Goal: Task Accomplishment & Management: Manage account settings

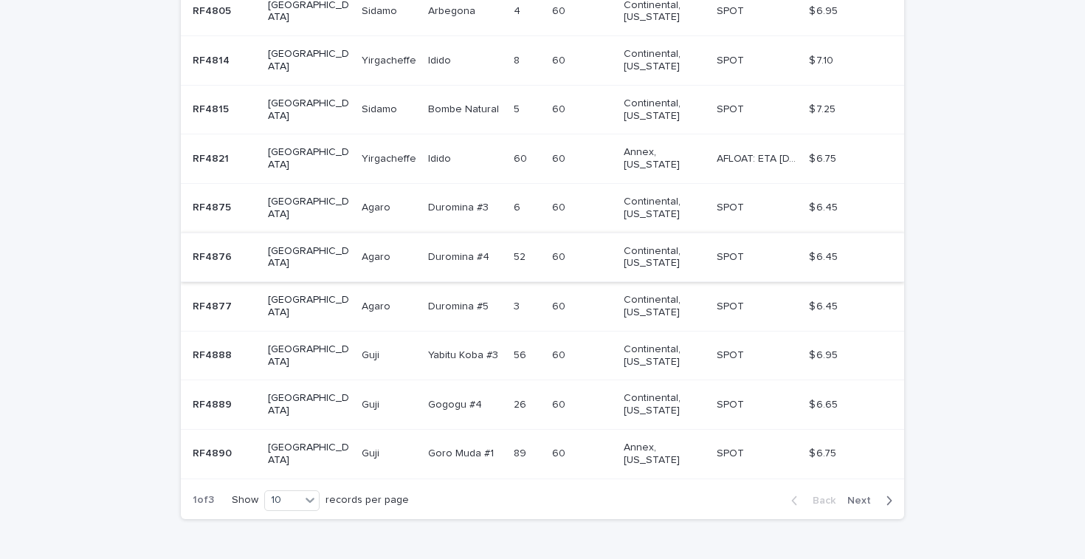
scroll to position [386, 0]
click at [860, 496] on span "Next" at bounding box center [863, 501] width 32 height 10
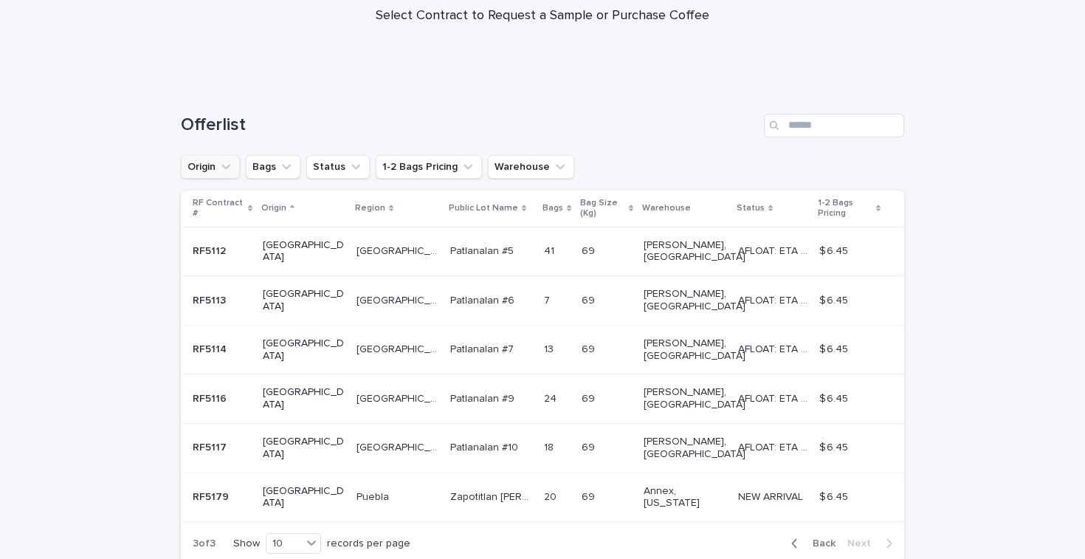
click at [217, 162] on button "Origin" at bounding box center [210, 167] width 59 height 24
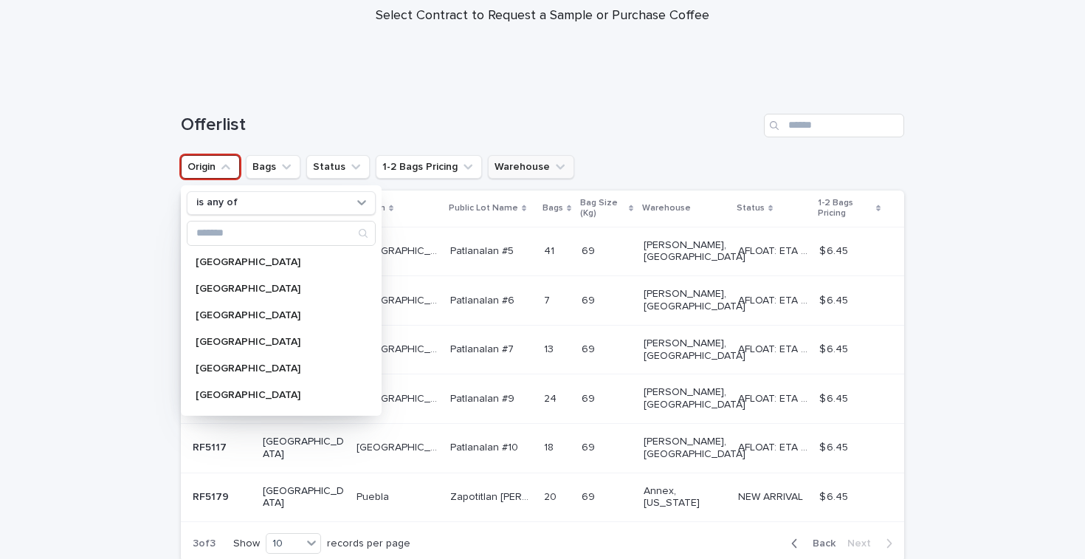
click at [532, 161] on button "Warehouse" at bounding box center [531, 167] width 86 height 24
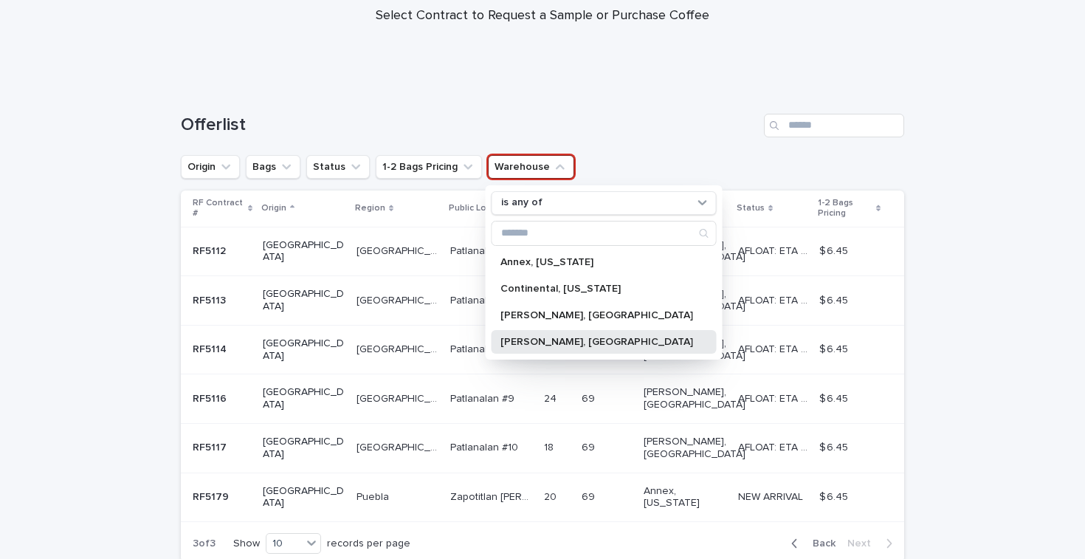
click at [524, 337] on p "[PERSON_NAME], [GEOGRAPHIC_DATA]" at bounding box center [596, 341] width 193 height 10
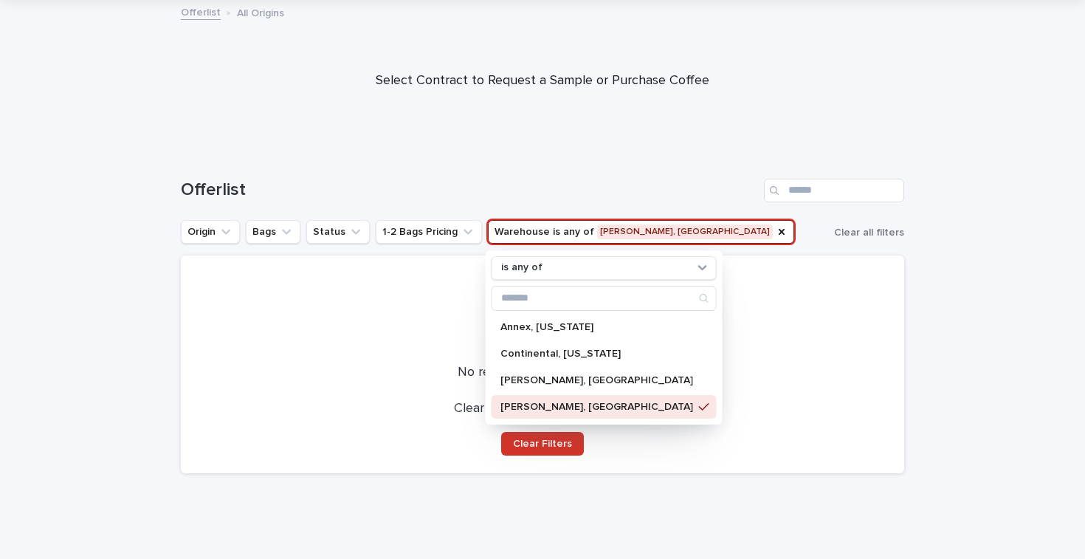
scroll to position [81, 0]
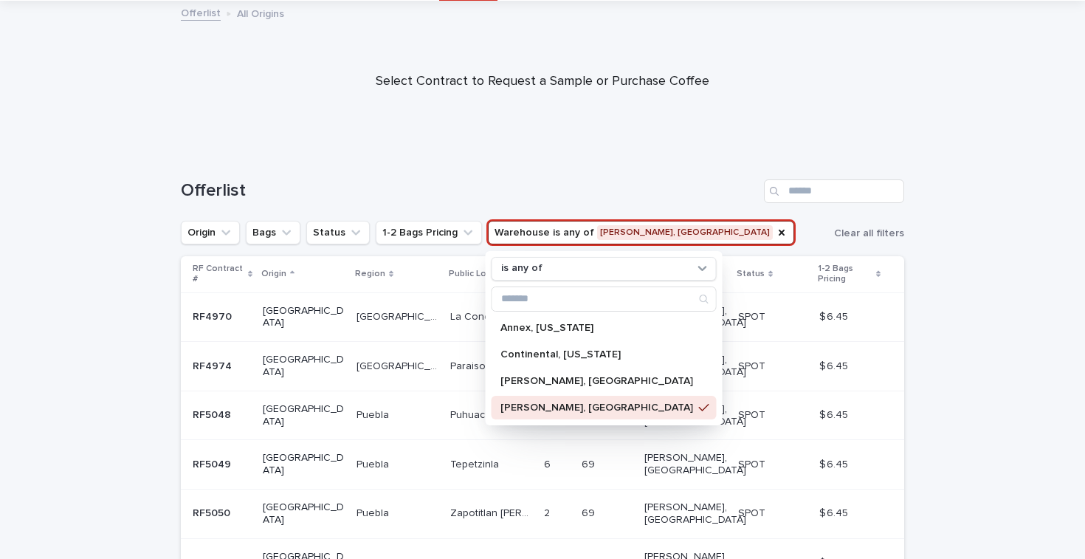
click at [438, 182] on h1 "Offerlist" at bounding box center [469, 190] width 577 height 21
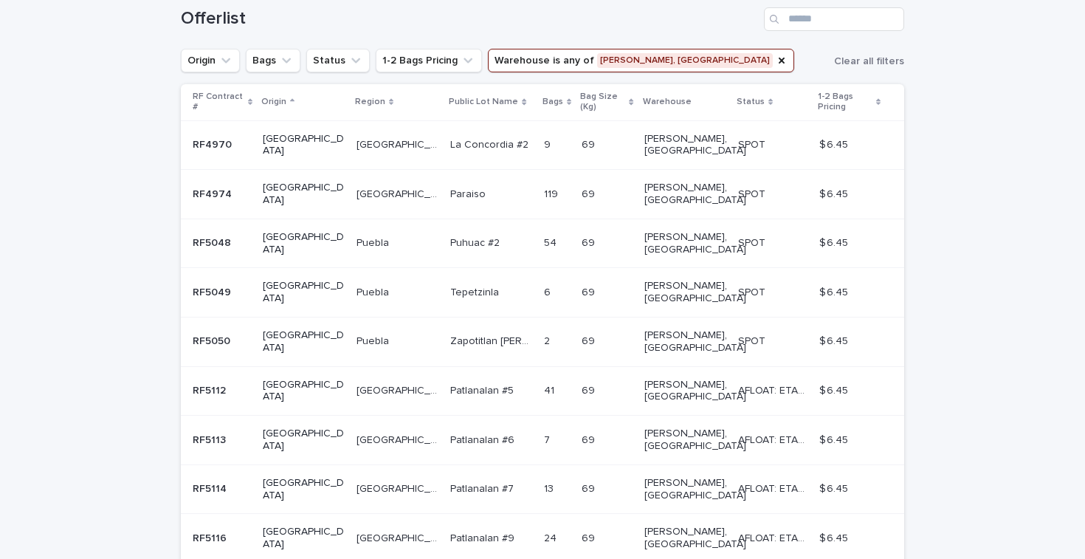
scroll to position [255, 0]
click at [211, 232] on p "RF5048" at bounding box center [213, 239] width 41 height 15
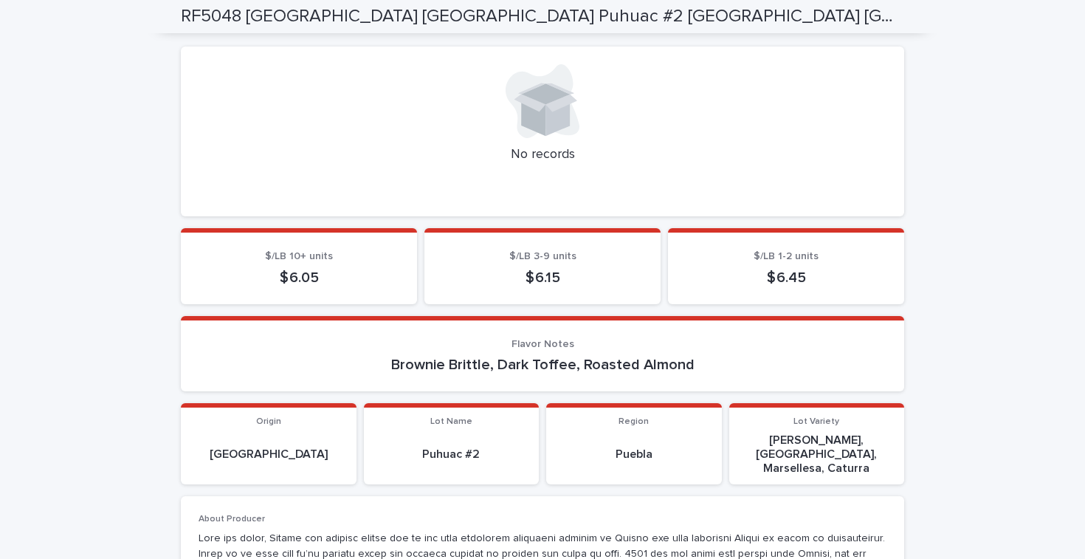
scroll to position [555, 0]
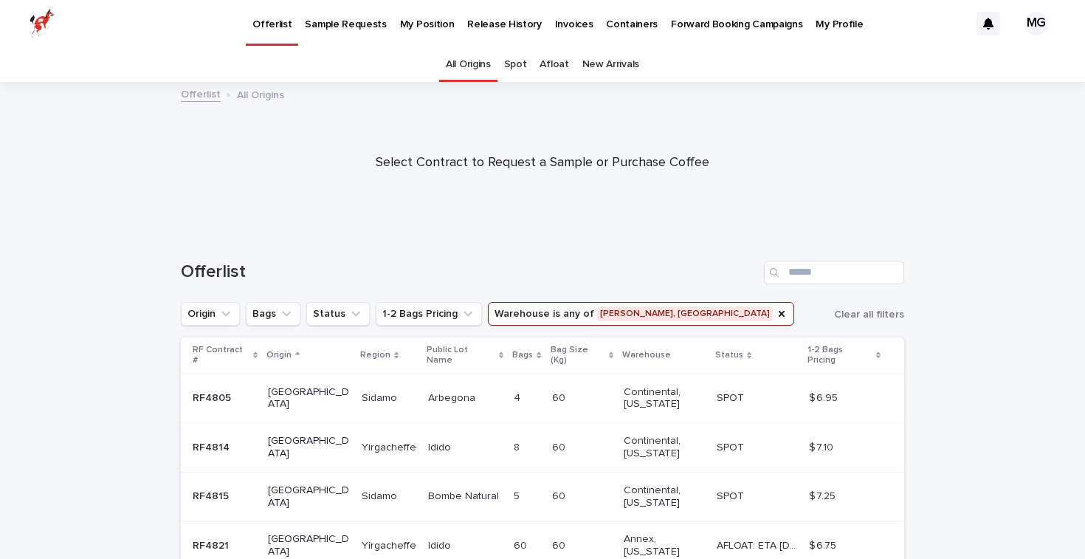
scroll to position [47, 0]
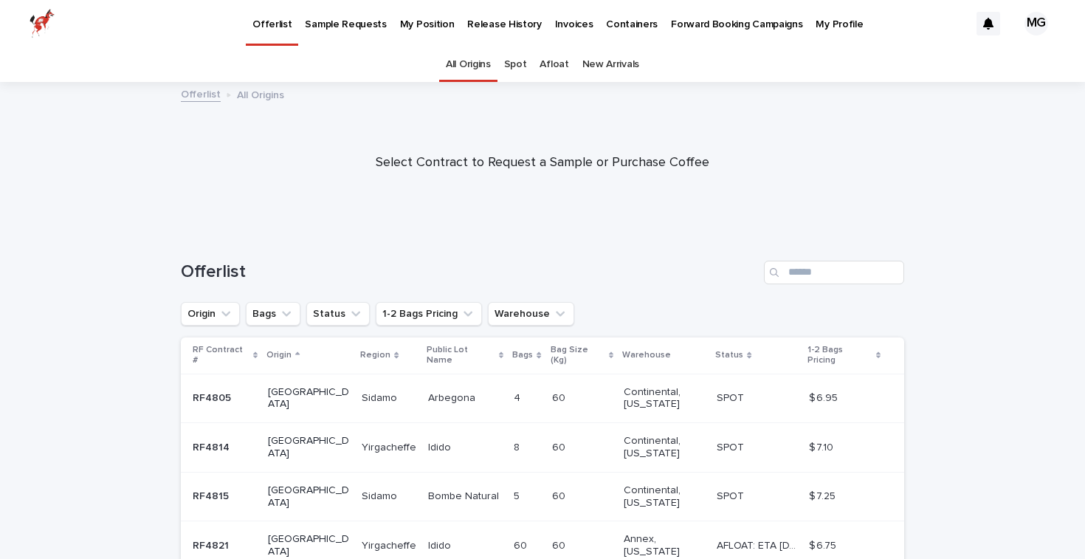
click at [400, 24] on p "My Position" at bounding box center [427, 15] width 55 height 31
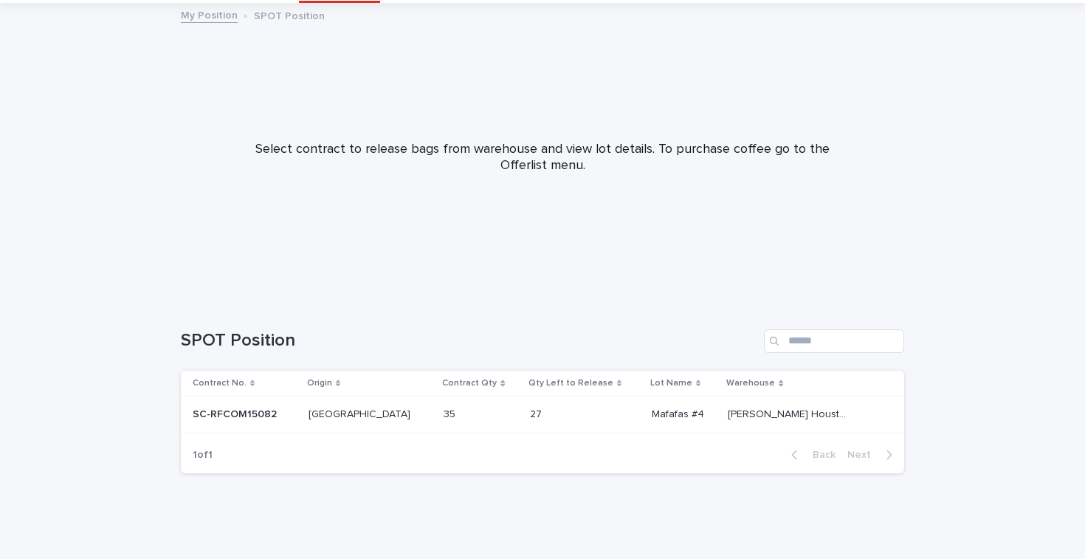
scroll to position [77, 0]
click at [238, 415] on p "SC-RFCOM15082" at bounding box center [236, 414] width 87 height 15
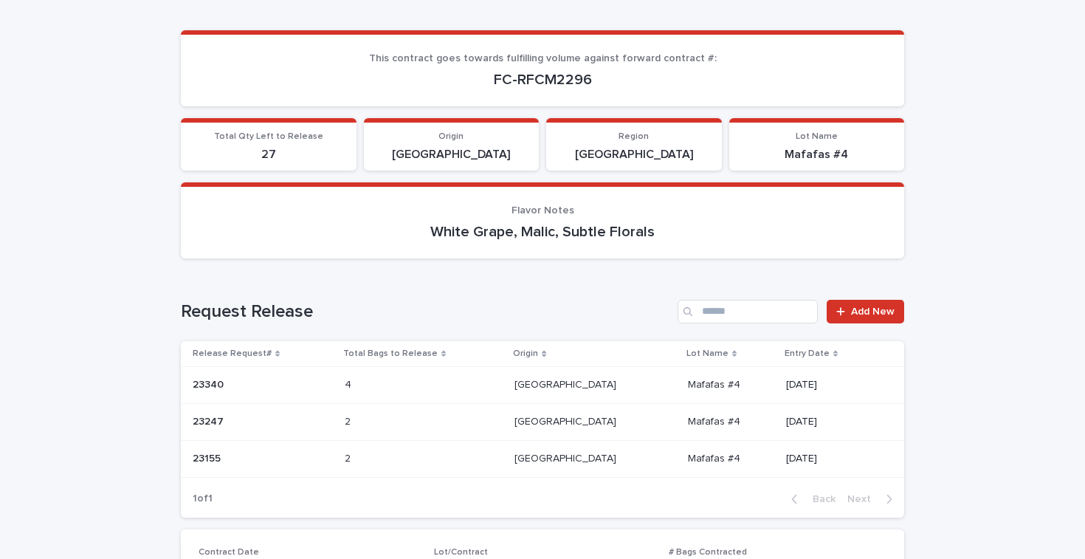
scroll to position [176, 0]
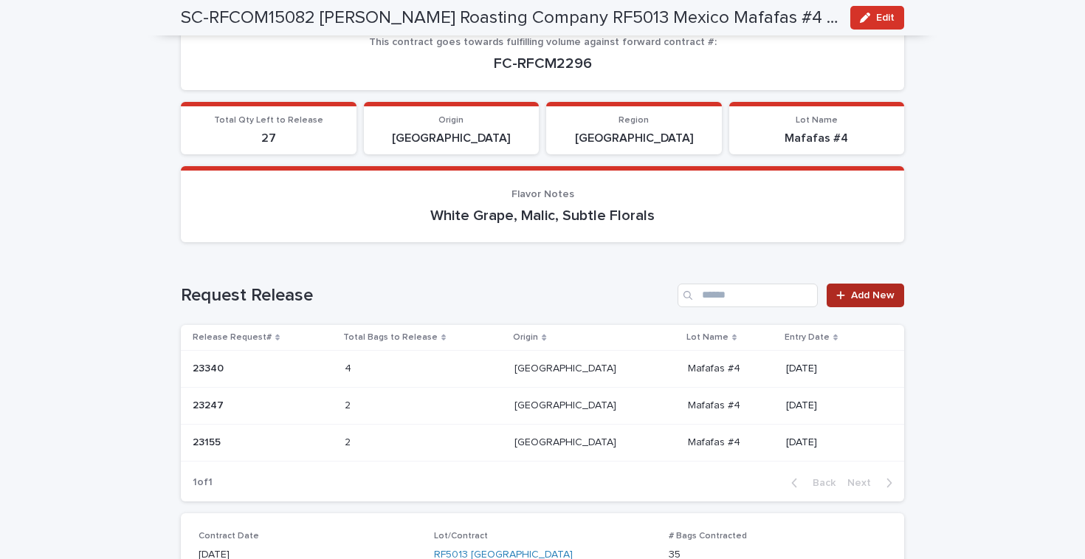
click at [871, 290] on span "Add New" at bounding box center [873, 295] width 44 height 10
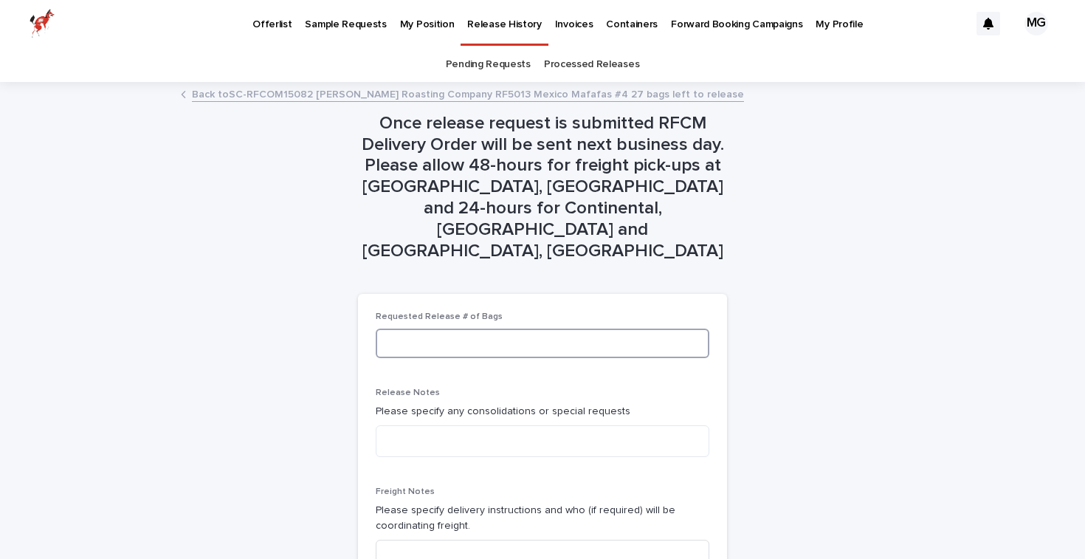
click at [413, 328] on input at bounding box center [543, 343] width 334 height 30
type input "*"
click at [430, 539] on input at bounding box center [543, 554] width 334 height 30
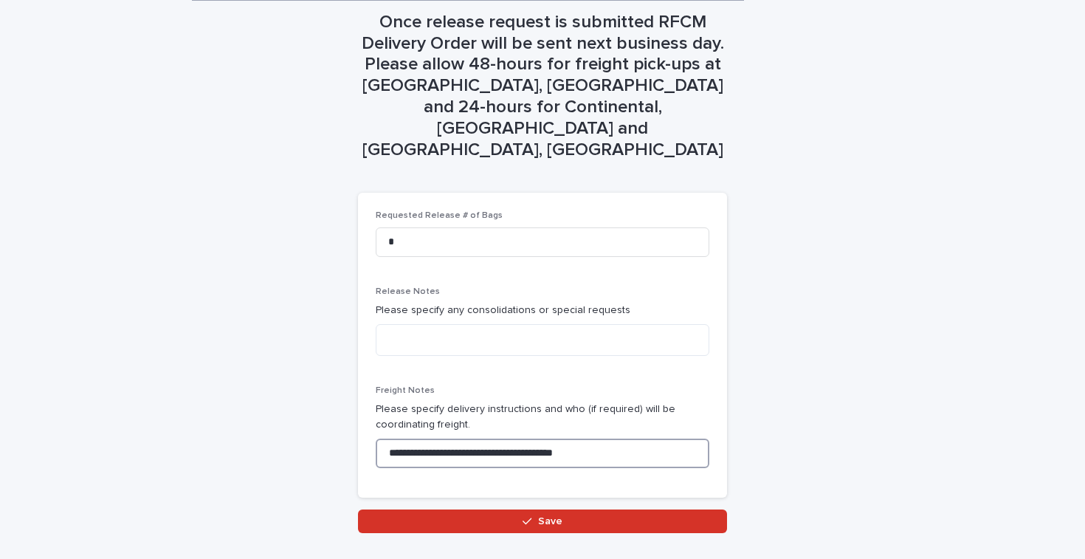
scroll to position [100, 0]
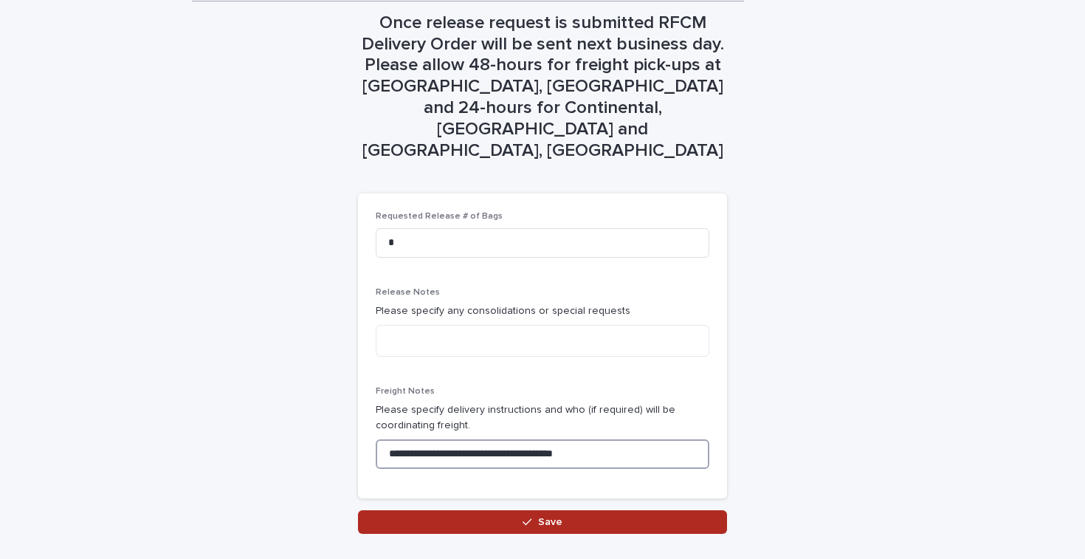
type input "**********"
click at [551, 517] on span "Save" at bounding box center [550, 522] width 24 height 10
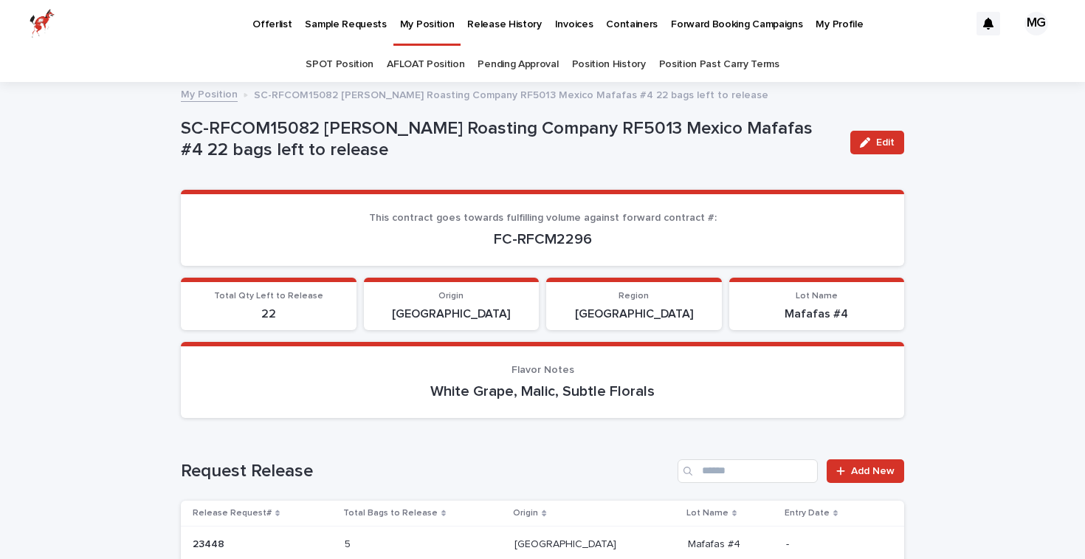
click at [426, 25] on p "My Position" at bounding box center [427, 15] width 55 height 31
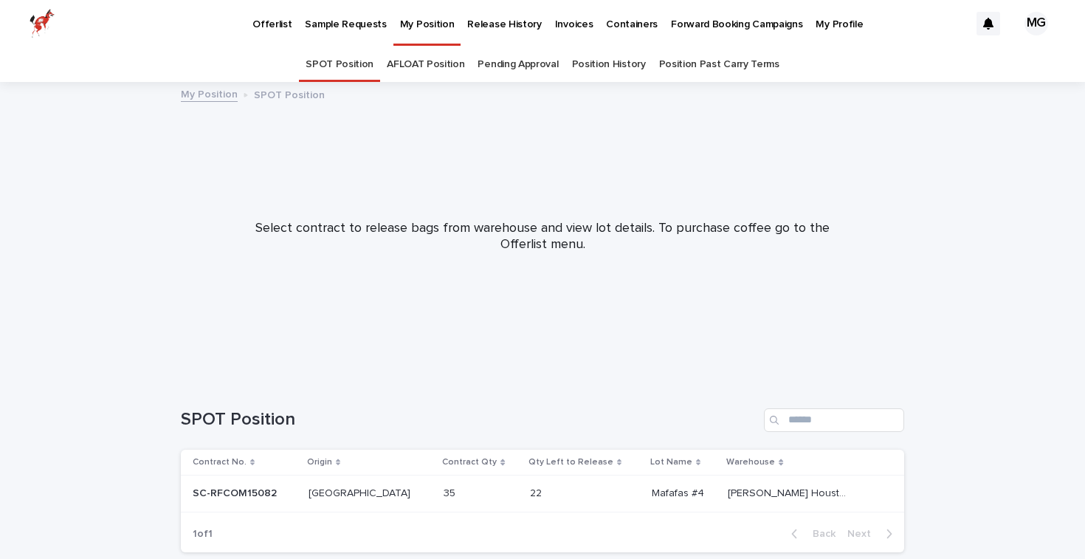
click at [272, 21] on p "Offerlist" at bounding box center [271, 15] width 39 height 31
